Goal: Information Seeking & Learning: Learn about a topic

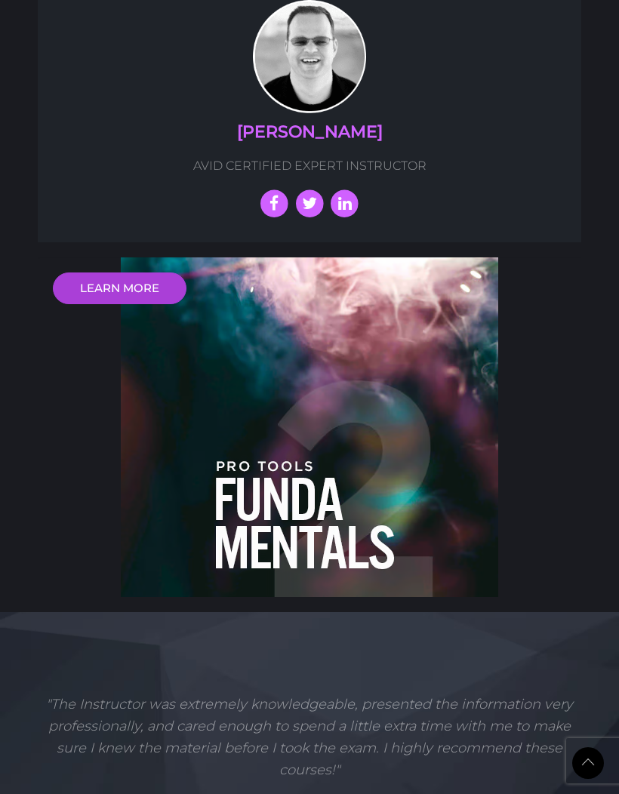
scroll to position [3175, 0]
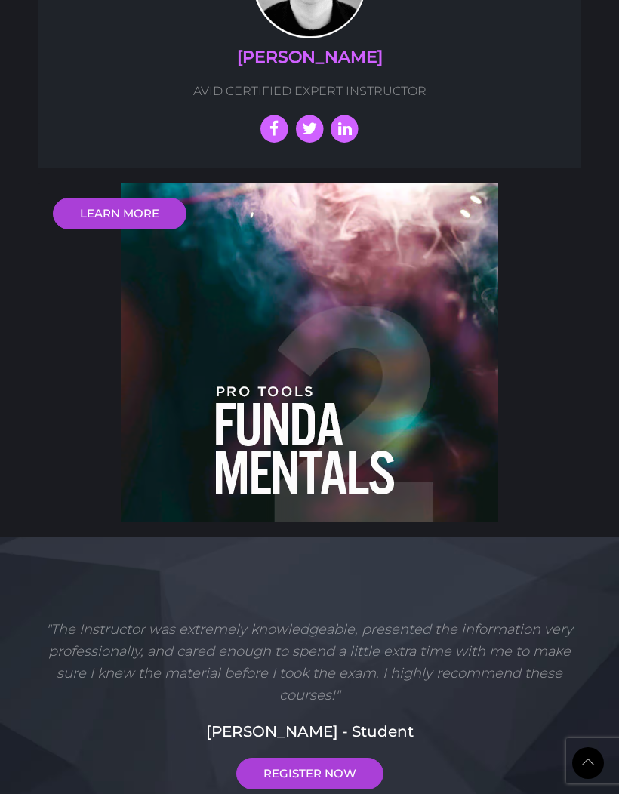
click at [391, 294] on div "LEARN MORE" at bounding box center [309, 353] width 543 height 340
click at [150, 198] on link "LEARN MORE" at bounding box center [120, 214] width 134 height 32
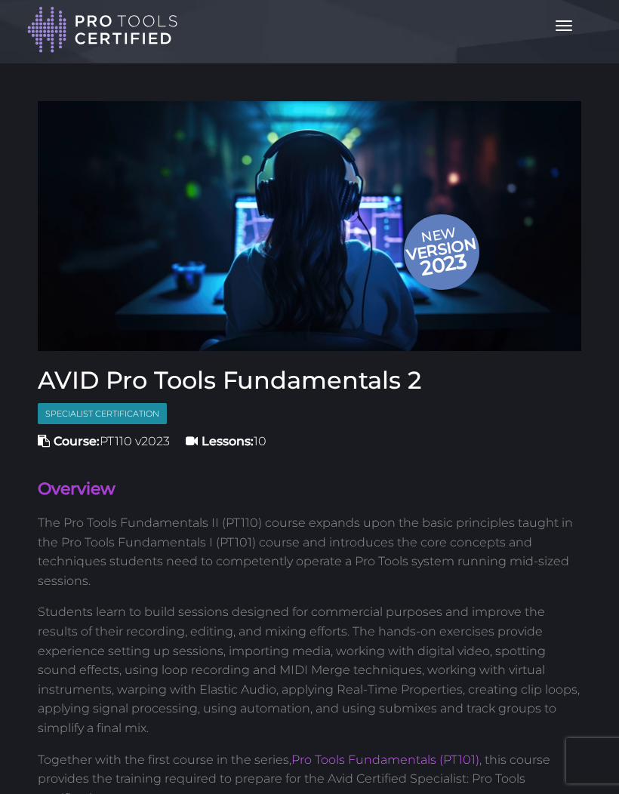
click at [559, 28] on button "Toggle navigation" at bounding box center [563, 26] width 33 height 26
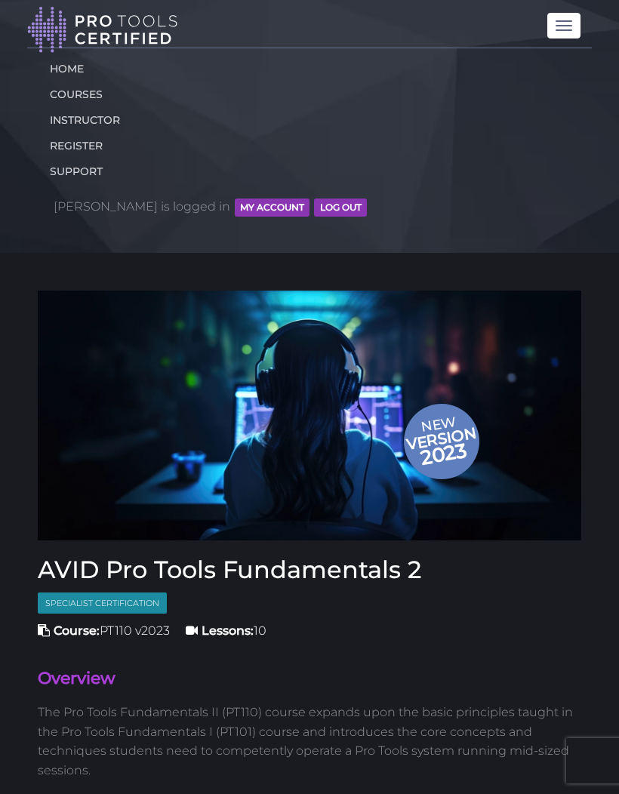
click at [93, 94] on link "COURSES" at bounding box center [309, 95] width 542 height 26
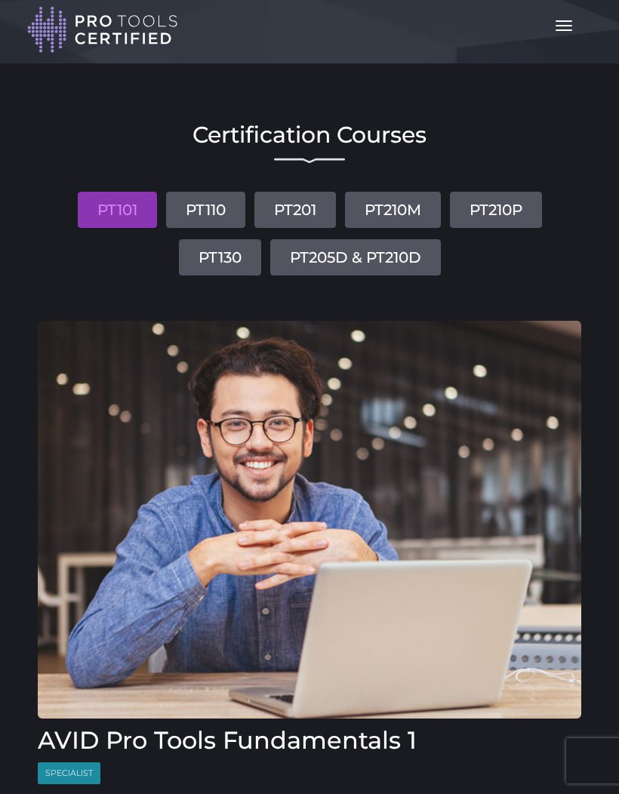
click at [377, 260] on link "PT205D & PT210D" at bounding box center [355, 257] width 171 height 36
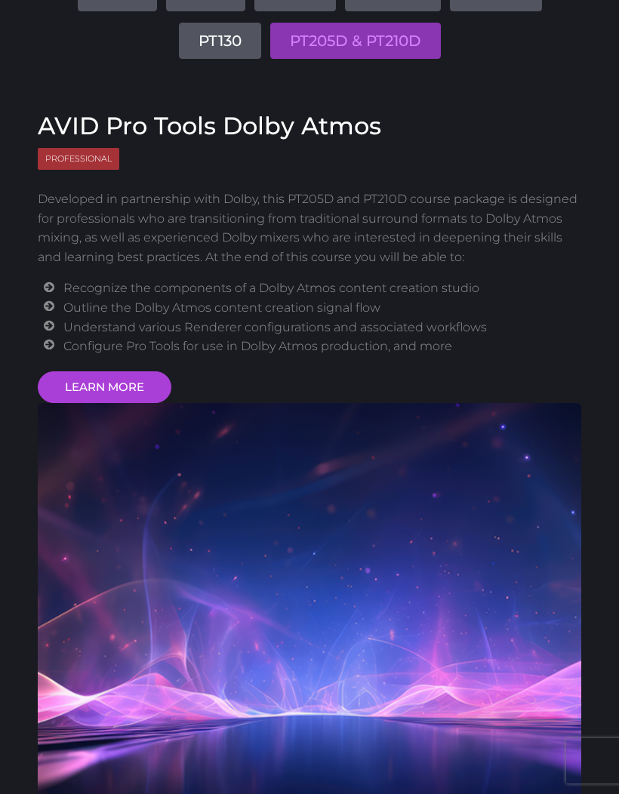
scroll to position [214, 0]
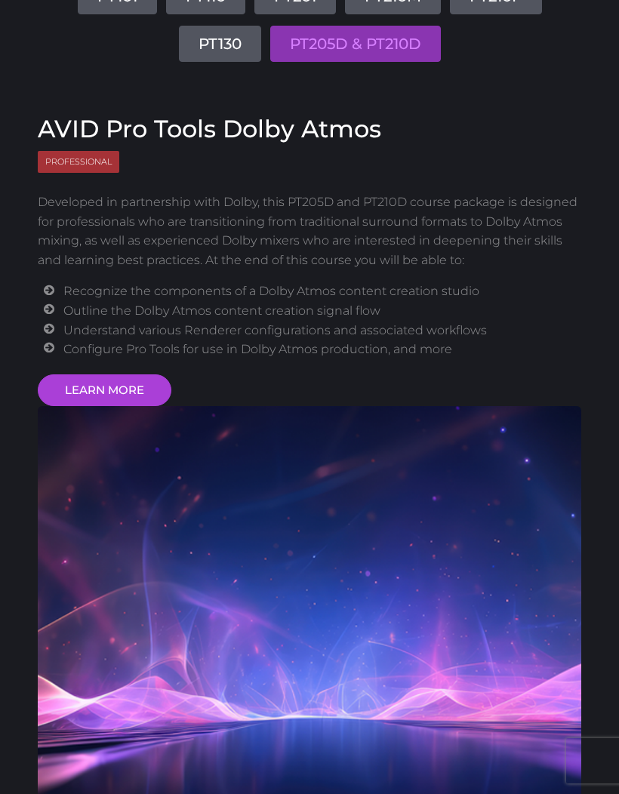
click at [156, 383] on link "LEARN MORE" at bounding box center [105, 390] width 134 height 32
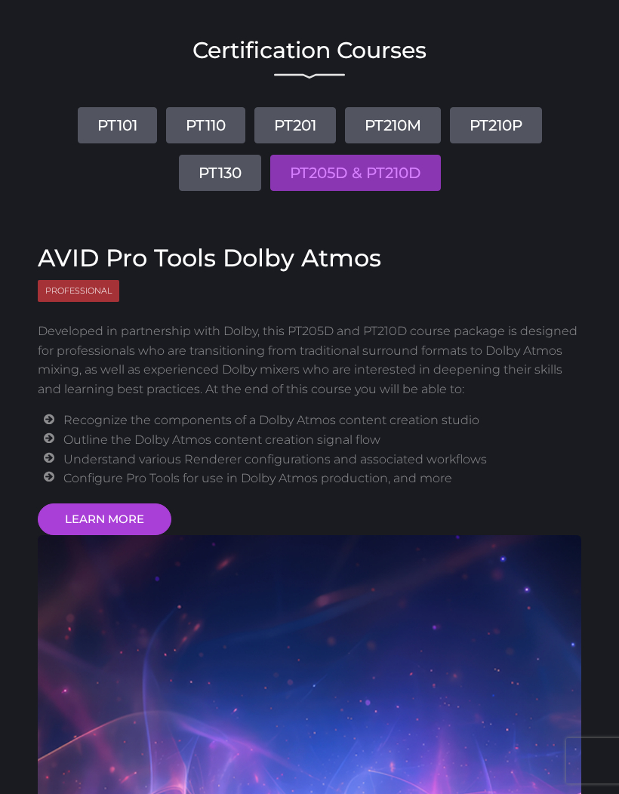
scroll to position [81, 0]
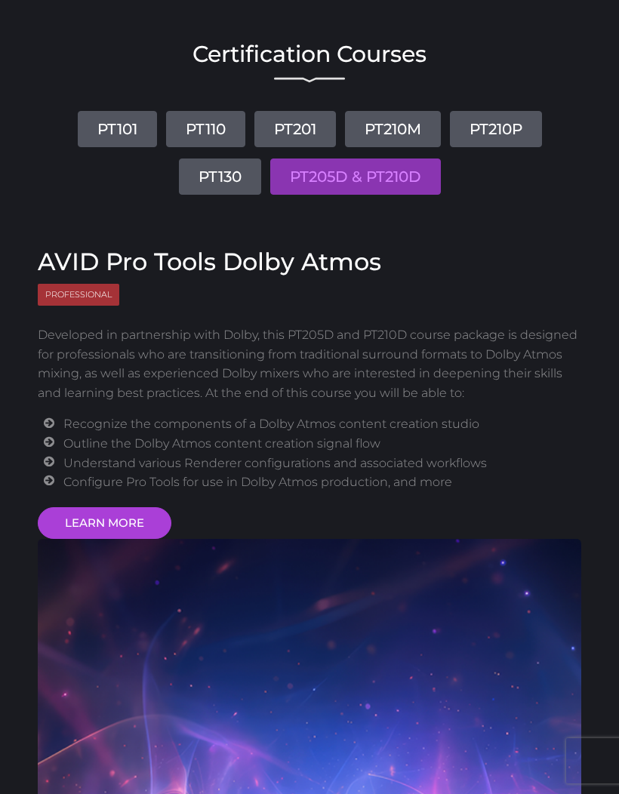
click at [514, 137] on link "PT210P" at bounding box center [496, 129] width 92 height 36
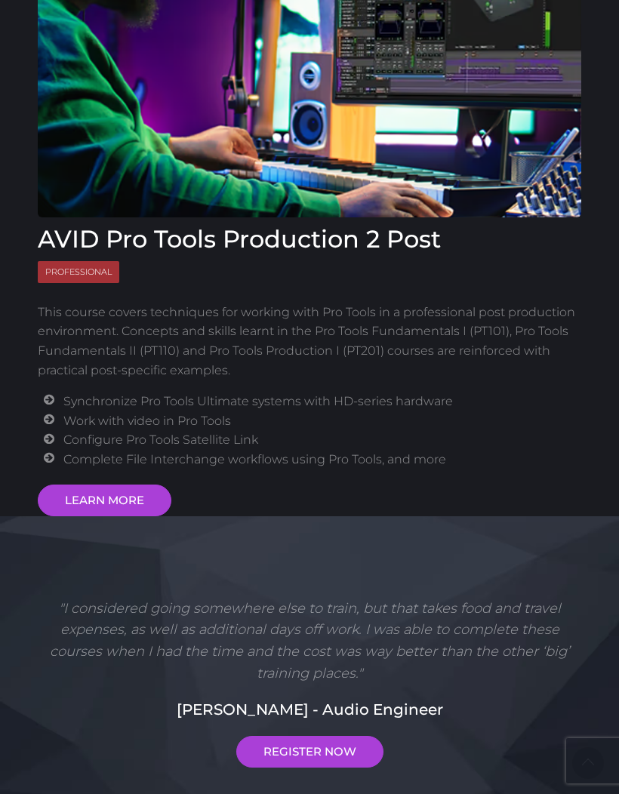
scroll to position [549, 0]
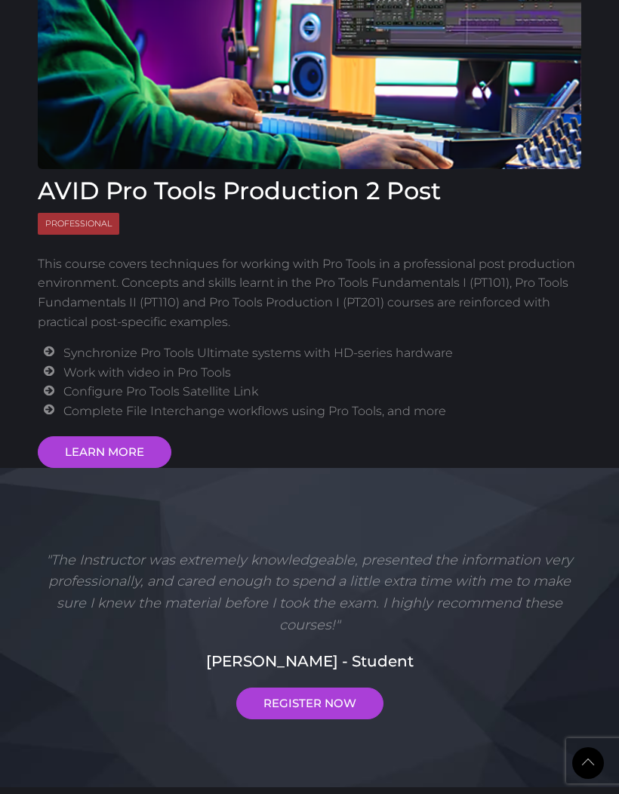
click at [134, 447] on link "LEARN MORE" at bounding box center [105, 452] width 134 height 32
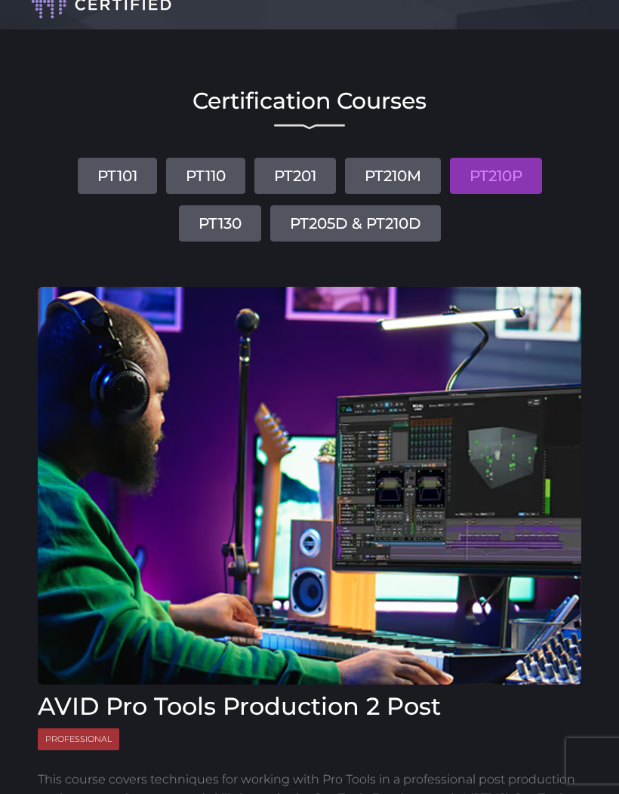
scroll to position [0, 0]
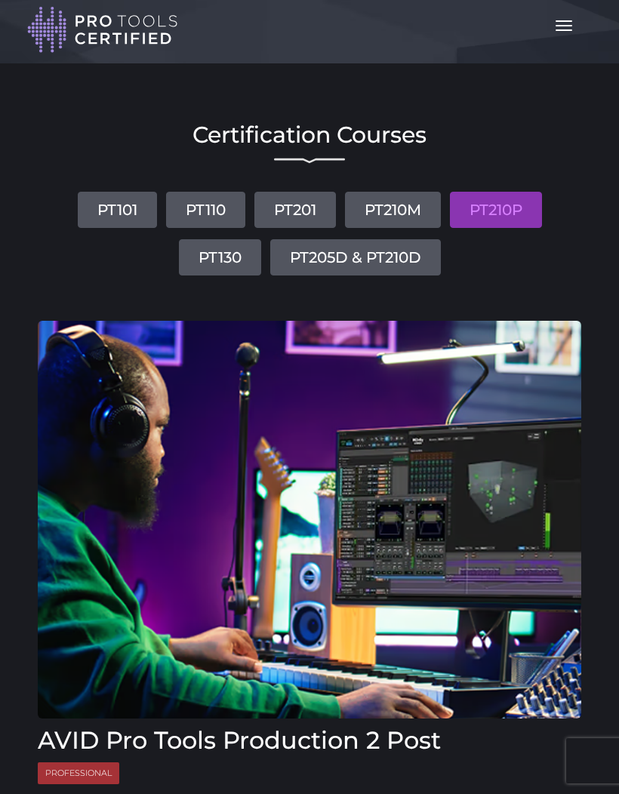
click at [410, 260] on link "PT205D & PT210D" at bounding box center [355, 257] width 171 height 36
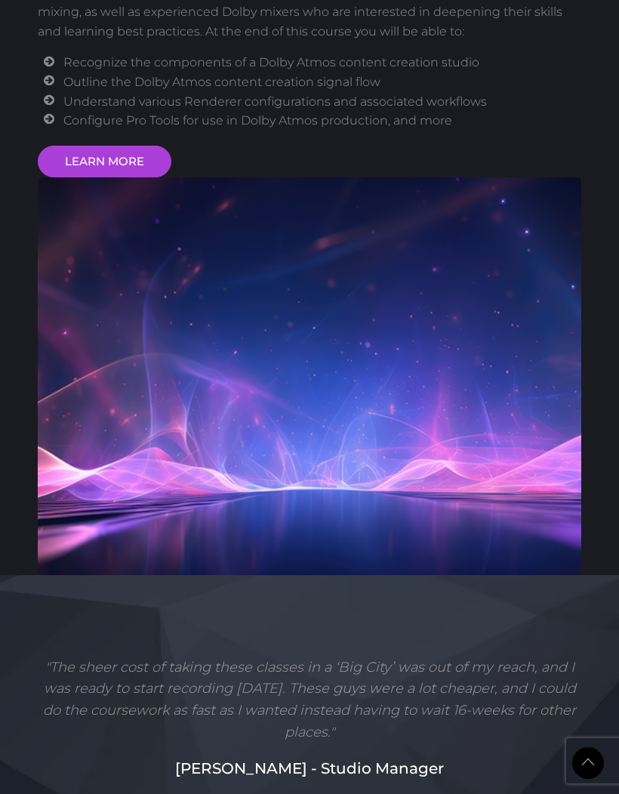
scroll to position [333, 0]
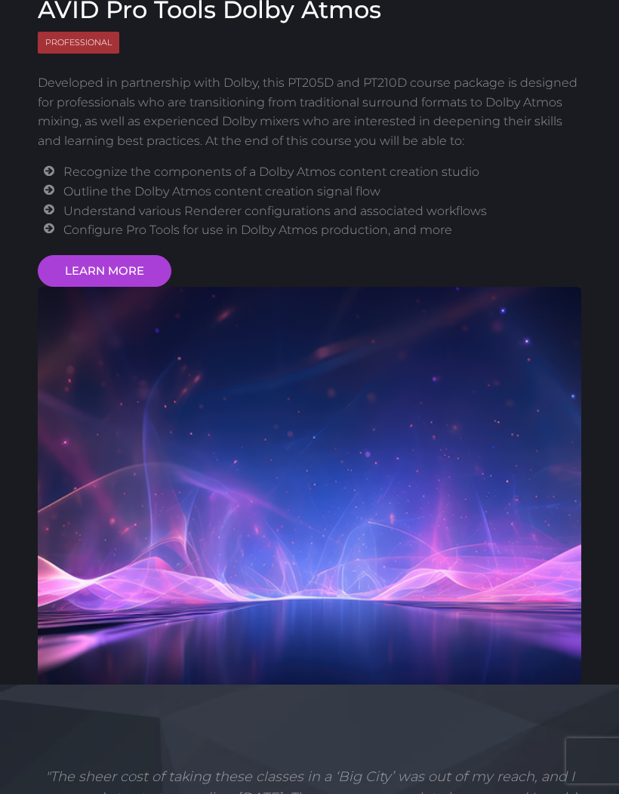
click at [130, 268] on link "LEARN MORE" at bounding box center [105, 271] width 134 height 32
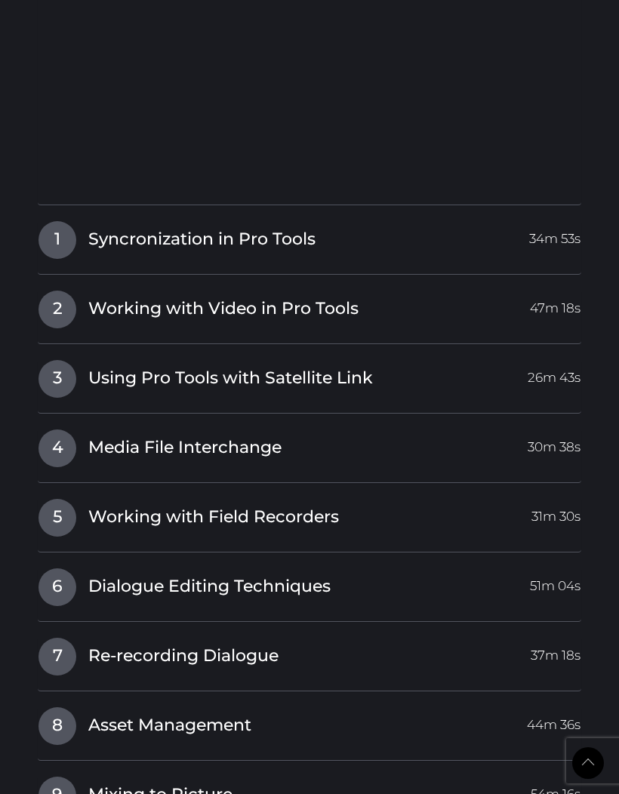
scroll to position [1753, 0]
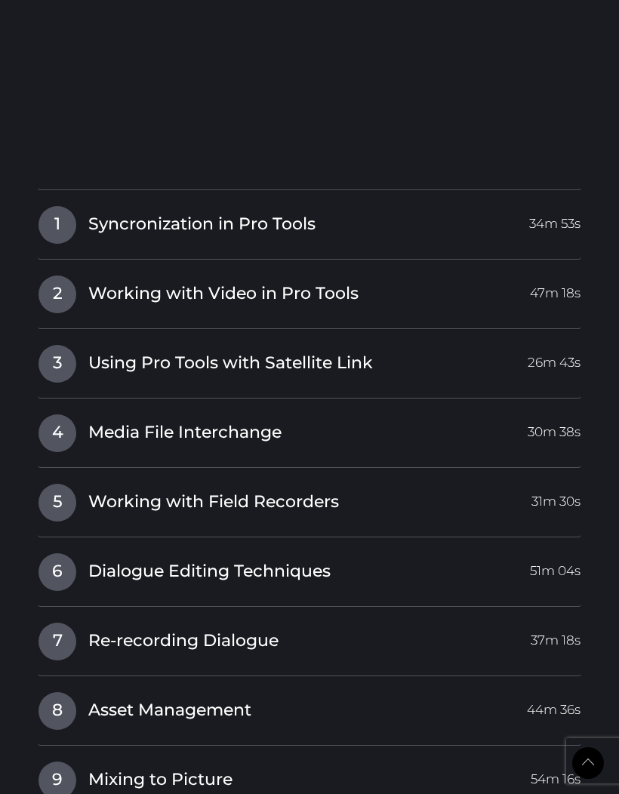
click at [408, 352] on link "3 Using Pro Tools with Satellite Link 26m 43s" at bounding box center [309, 360] width 543 height 32
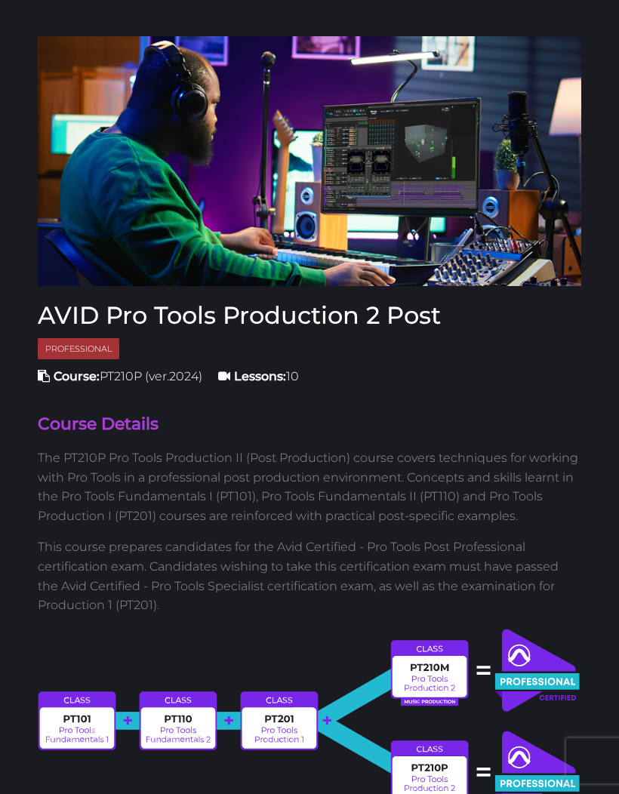
scroll to position [0, 0]
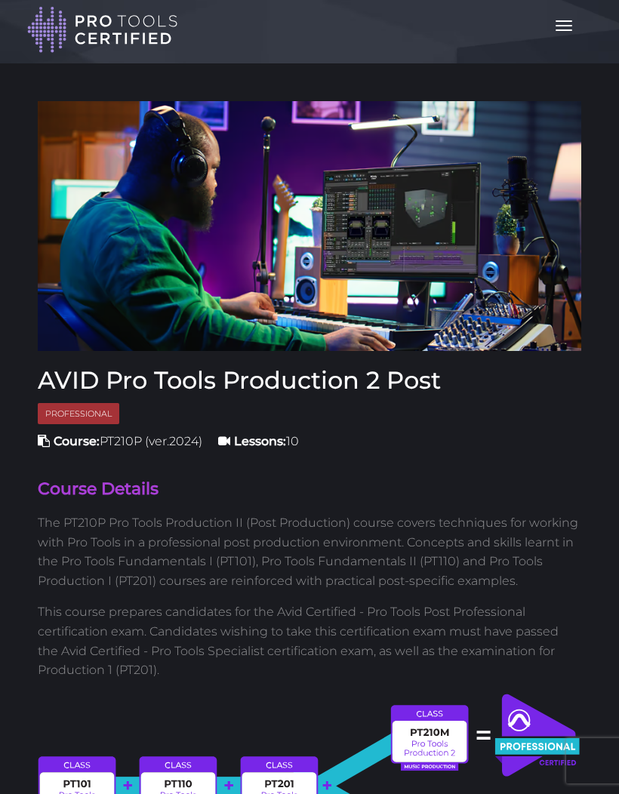
click at [556, 30] on span "button" at bounding box center [564, 30] width 17 height 2
